Goal: Transaction & Acquisition: Purchase product/service

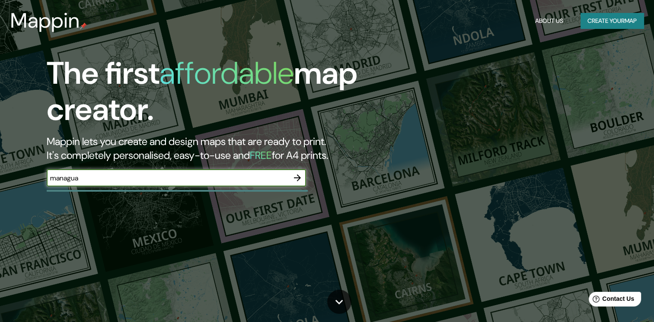
type input "managua"
click at [299, 171] on button "button" at bounding box center [297, 177] width 17 height 17
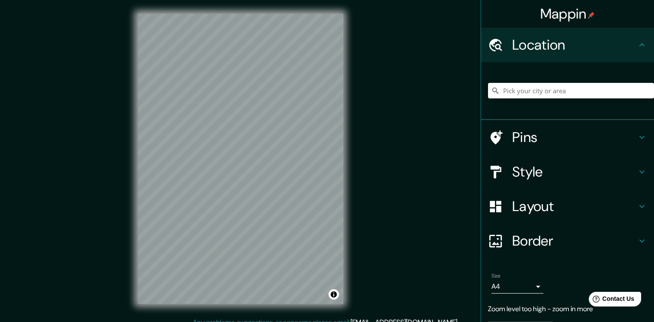
click at [380, 165] on div "Mappin Location Pins Style Layout Border Choose a border. Hint : you can make l…" at bounding box center [327, 166] width 654 height 332
click at [137, 214] on div "© Mapbox © OpenStreetMap Improve this map" at bounding box center [240, 159] width 233 height 318
click at [385, 138] on div "Mappin Location Pins Style Layout Border Choose a border. Hint : you can make l…" at bounding box center [327, 166] width 654 height 332
click at [543, 87] on input "Pick your city or area" at bounding box center [571, 91] width 166 height 16
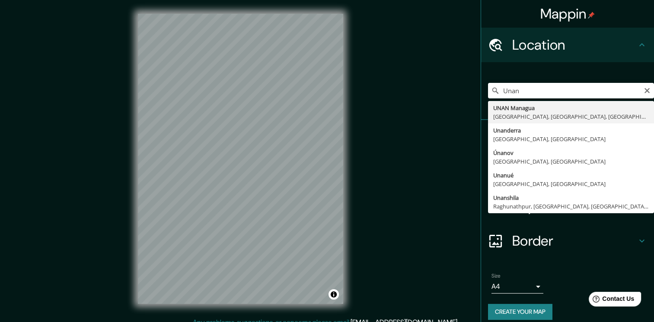
type input "UNAN Managua, Managua, Departamento de Managua, Nicaragua"
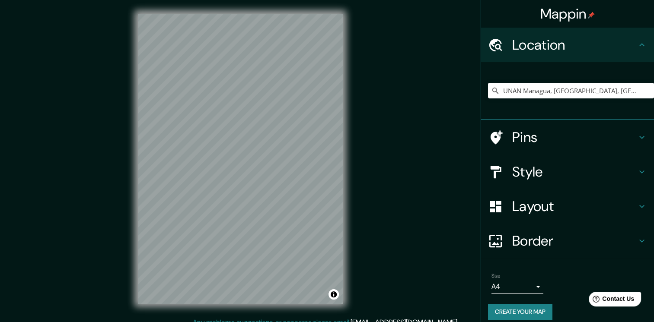
click at [373, 161] on div "Mappin Location UNAN Managua, Managua, Departamento de Managua, Nicaragua Pins …" at bounding box center [327, 166] width 654 height 332
click at [133, 147] on div "© Mapbox © OpenStreetMap Improve this map" at bounding box center [240, 159] width 233 height 318
click at [550, 88] on input "UNAN Managua, Managua, Departamento de Managua, Nicaragua" at bounding box center [571, 91] width 166 height 16
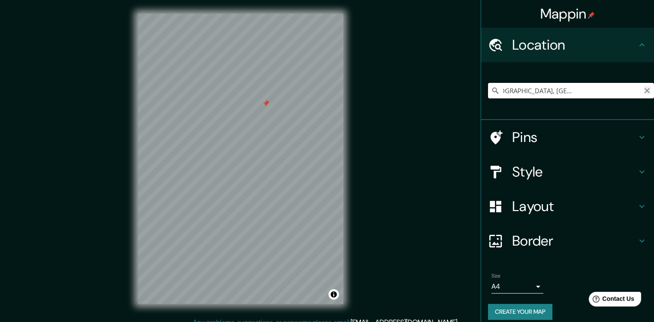
drag, startPoint x: 621, startPoint y: 84, endPoint x: 641, endPoint y: 92, distance: 21.4
click at [641, 92] on div "UNAN Managua, Managua, Departamento de Managua, Nicaragua" at bounding box center [571, 91] width 166 height 16
click at [644, 92] on icon "Clear" at bounding box center [647, 90] width 7 height 7
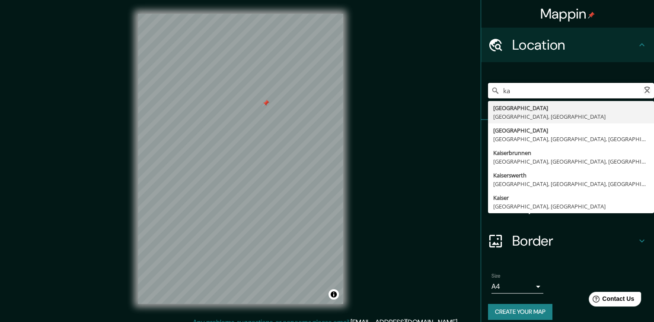
type input "k"
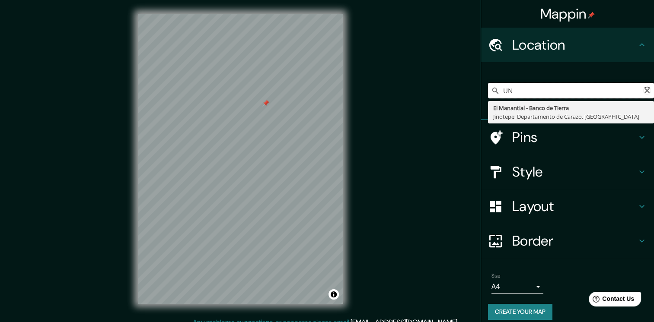
type input "U"
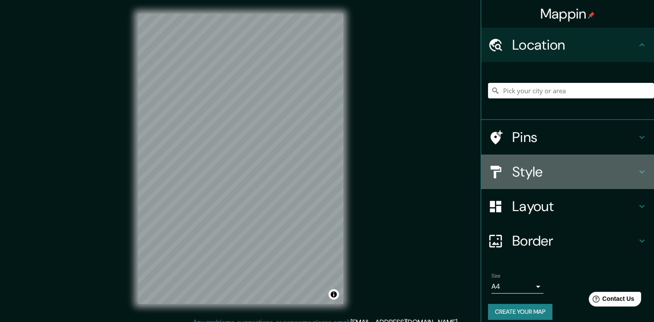
click at [552, 172] on h4 "Style" at bounding box center [574, 171] width 124 height 17
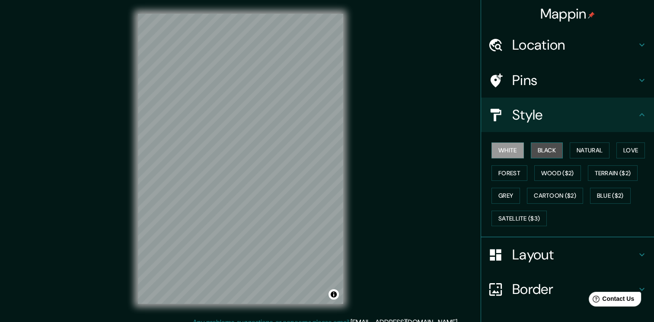
click at [549, 151] on button "Black" at bounding box center [547, 151] width 32 height 16
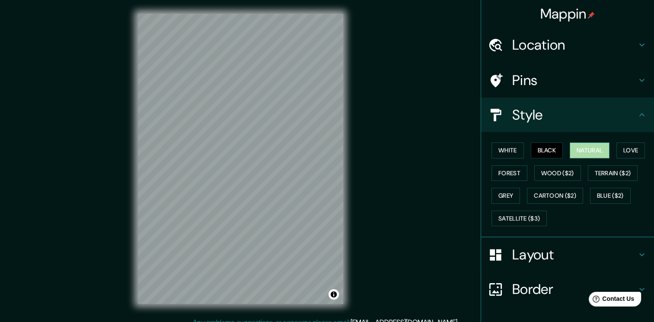
click at [574, 151] on button "Natural" at bounding box center [590, 151] width 40 height 16
click at [498, 171] on button "Forest" at bounding box center [509, 174] width 36 height 16
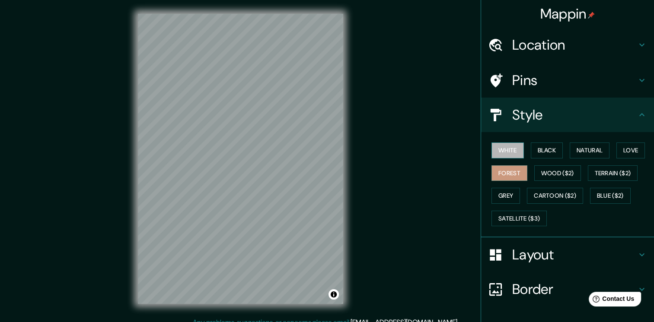
click at [498, 155] on button "White" at bounding box center [507, 151] width 32 height 16
drag, startPoint x: 122, startPoint y: 215, endPoint x: 395, endPoint y: 142, distance: 282.8
click at [395, 142] on div "Mappin Location Pins Style White Black Natural Love Forest Wood ($2) Terrain ($…" at bounding box center [327, 166] width 654 height 332
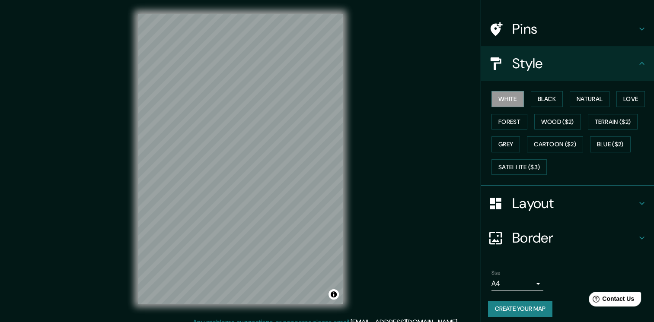
scroll to position [55, 0]
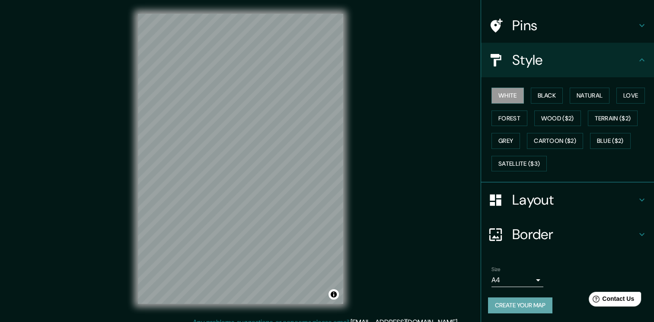
click at [529, 303] on button "Create your map" at bounding box center [520, 306] width 64 height 16
